Goal: Information Seeking & Learning: Learn about a topic

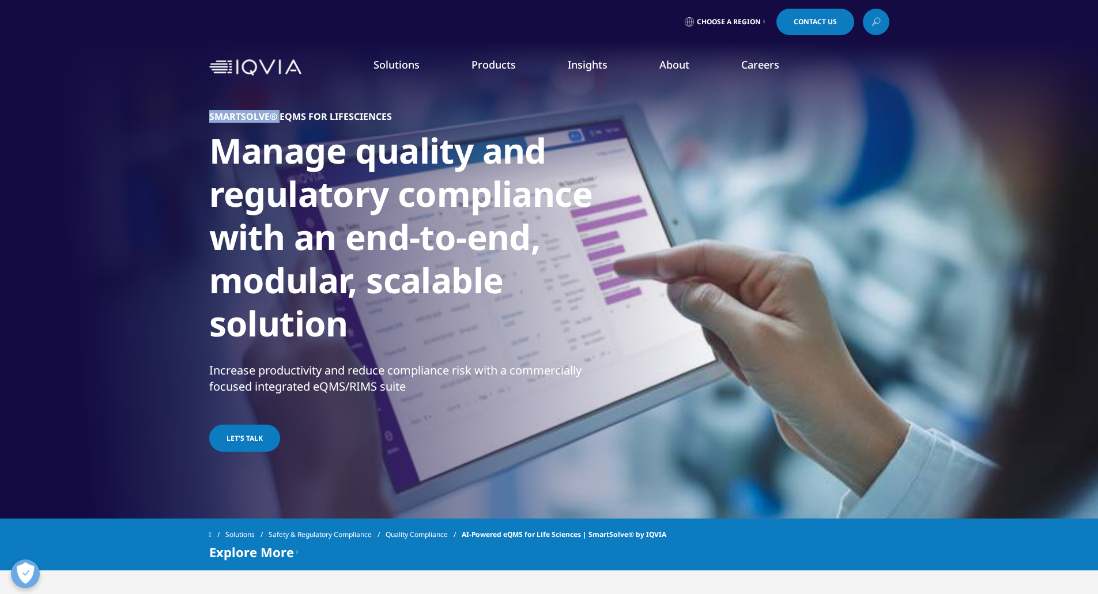
drag, startPoint x: 209, startPoint y: 118, endPoint x: 279, endPoint y: 116, distance: 70.9
click at [279, 116] on h5 "SMARTSOLVE® EQMS FOR LIFESCIENCES" at bounding box center [300, 117] width 183 height 12
click at [289, 130] on h1 "Manage quality and regulatory compliance with an end-to-end, modular, scalable …" at bounding box center [410, 240] width 403 height 223
click at [494, 267] on link "SmartSolve eQMS" at bounding box center [546, 265] width 199 height 13
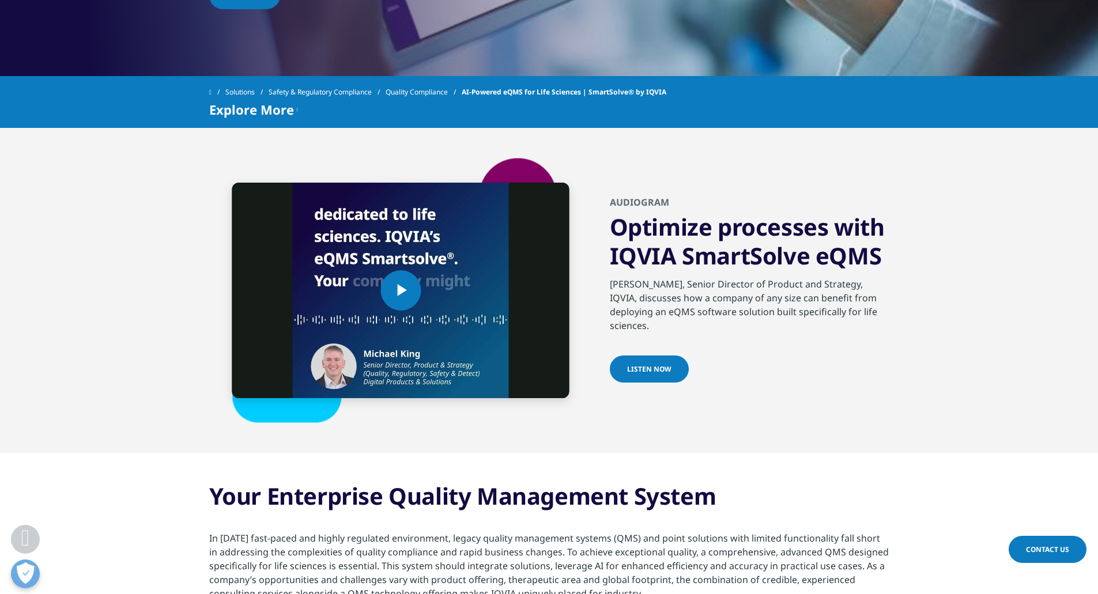
scroll to position [461, 0]
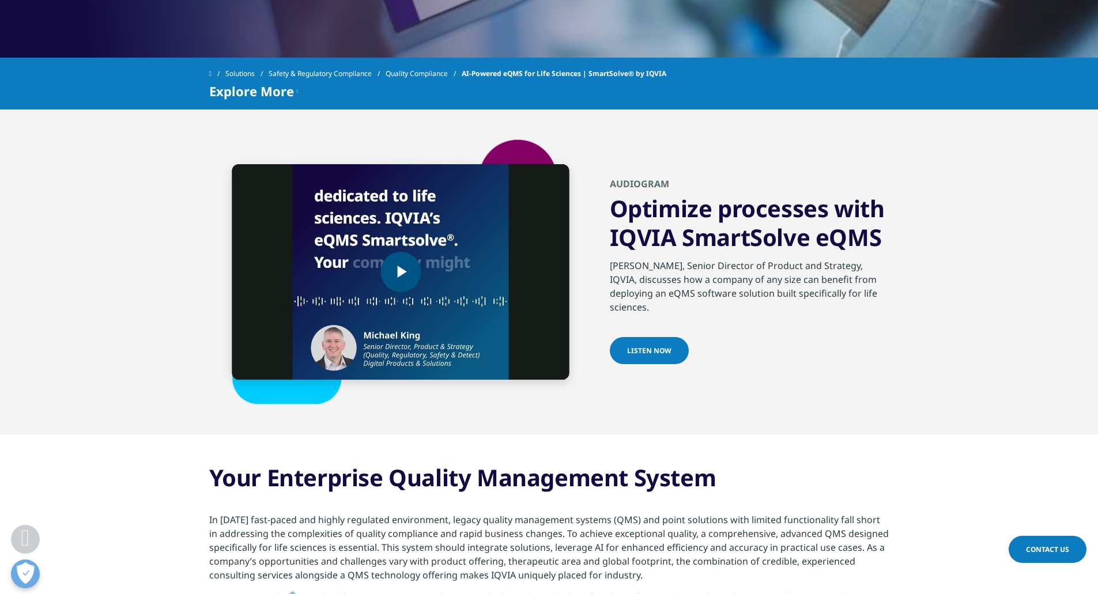
click at [400, 272] on span "Video Player" at bounding box center [400, 272] width 0 height 0
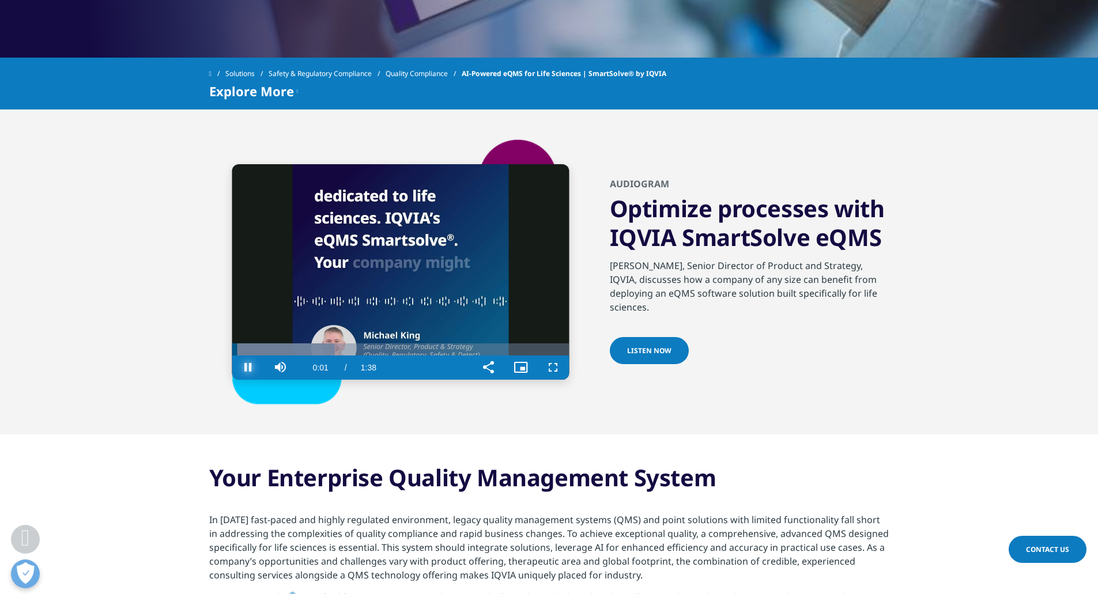
click at [236, 368] on span "Video Player" at bounding box center [248, 368] width 32 height 0
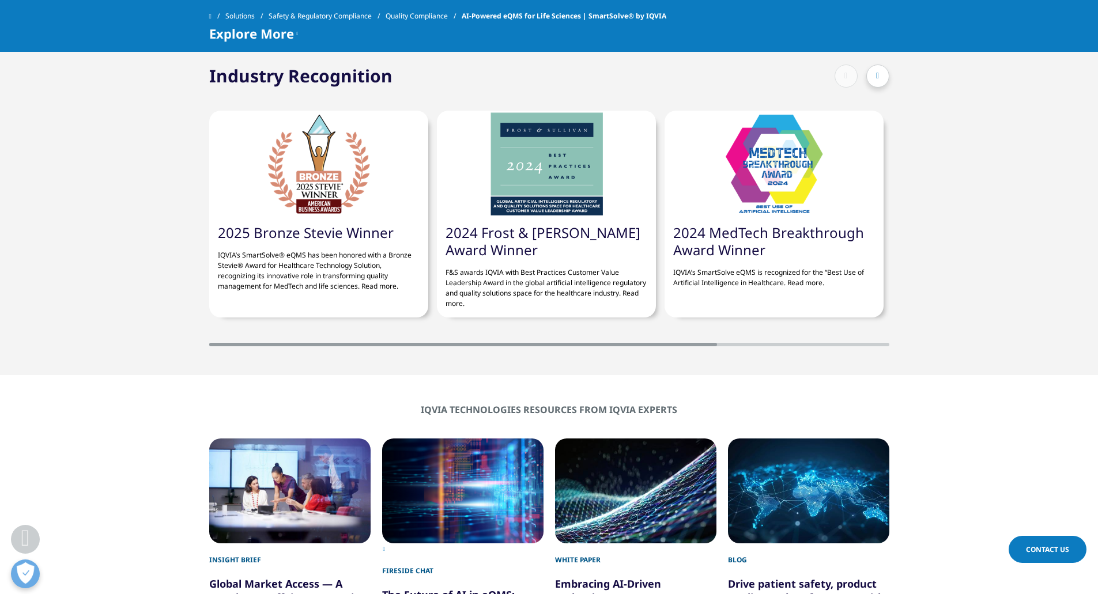
scroll to position [2478, 0]
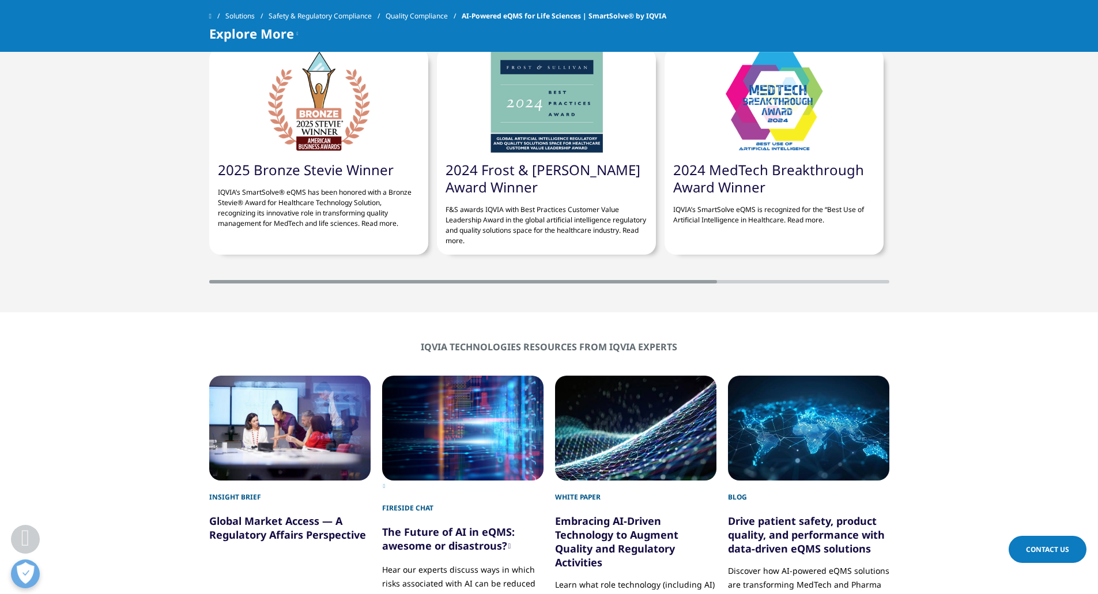
click at [752, 280] on div "2025 Bronze Stevie Winner IQVIA’s SmartSolve® eQMS has been honored with a Bron…" at bounding box center [549, 154] width 680 height 259
click at [753, 289] on section "Industry Recognition 2025 Bronze Stevie Winner IQVIA’s SmartSolve® eQMS has bee…" at bounding box center [549, 142] width 1098 height 340
click at [753, 286] on section "Industry Recognition 2025 Bronze Stevie Winner IQVIA’s SmartSolve® eQMS has bee…" at bounding box center [549, 142] width 1098 height 340
click at [753, 283] on div at bounding box center [549, 281] width 680 height 3
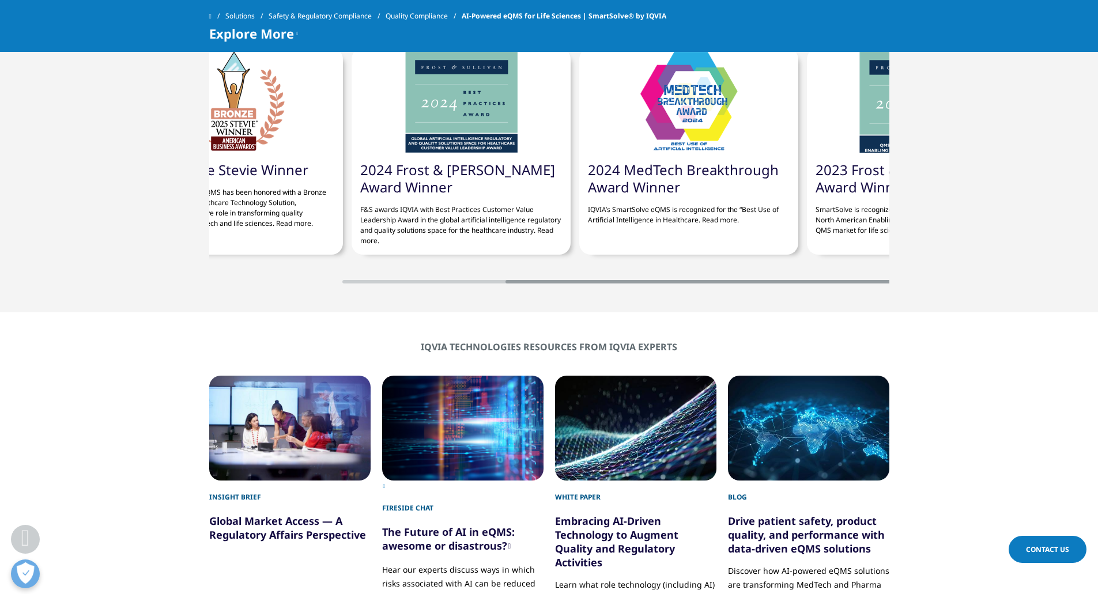
scroll to position [0, 0]
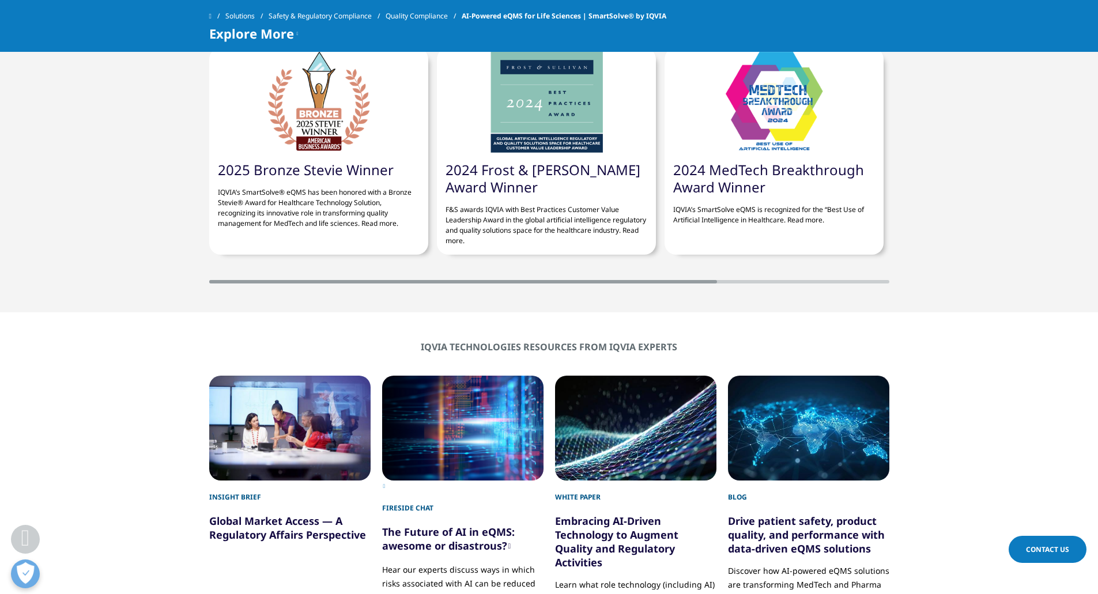
drag, startPoint x: 753, startPoint y: 284, endPoint x: 417, endPoint y: 287, distance: 335.9
click at [417, 287] on section "Industry Recognition 2025 Bronze Stevie Winner IQVIA’s SmartSolve® eQMS has bee…" at bounding box center [549, 142] width 1098 height 340
